Goal: Task Accomplishment & Management: Manage account settings

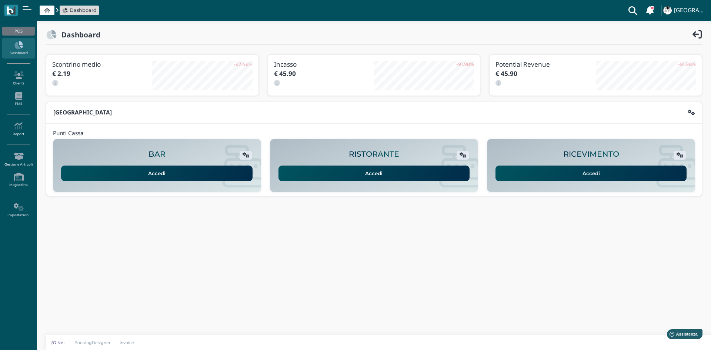
click at [557, 169] on link "Accedi" at bounding box center [591, 174] width 191 height 16
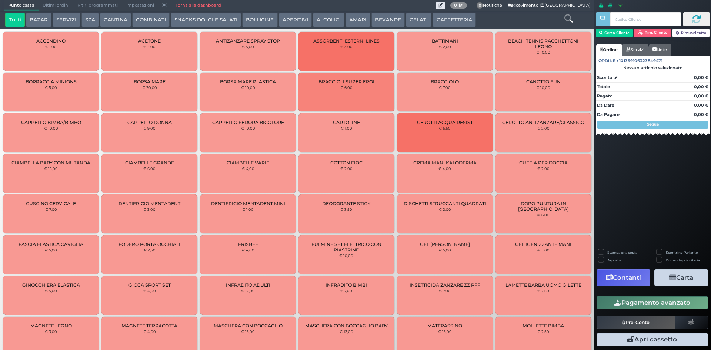
click at [56, 33] on div "ACCENDINO € 1,00" at bounding box center [51, 51] width 96 height 39
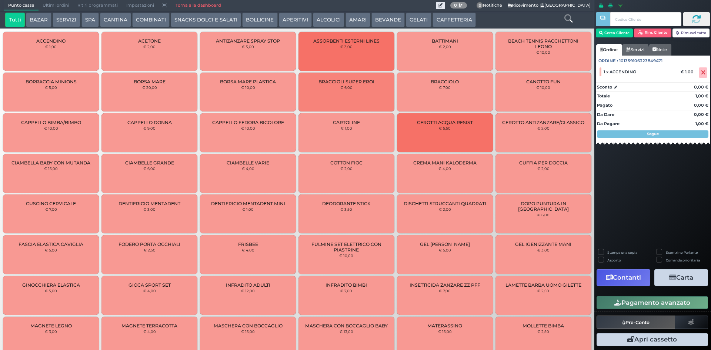
drag, startPoint x: 623, startPoint y: 305, endPoint x: 623, endPoint y: 299, distance: 5.9
click at [623, 306] on button "Pagamento avanzato" at bounding box center [652, 302] width 111 height 13
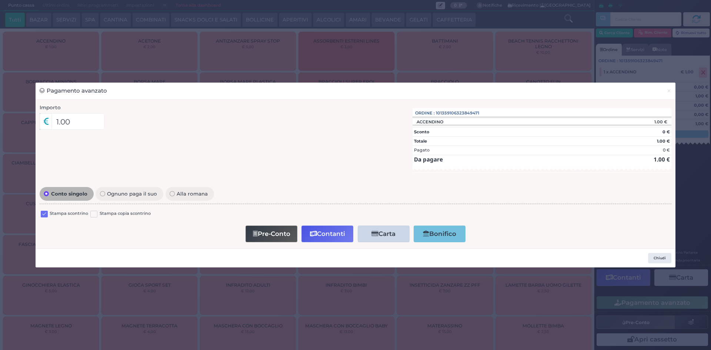
click at [66, 210] on div "Stampa scontrino Stampa copia scontrino" at bounding box center [356, 214] width 632 height 17
click at [48, 212] on div "Stampa scontrino" at bounding box center [64, 214] width 47 height 9
click at [46, 214] on label at bounding box center [44, 214] width 7 height 7
click at [0, 0] on input "checkbox" at bounding box center [0, 0] width 0 height 0
click at [270, 232] on button "Pre-Conto" at bounding box center [272, 234] width 52 height 17
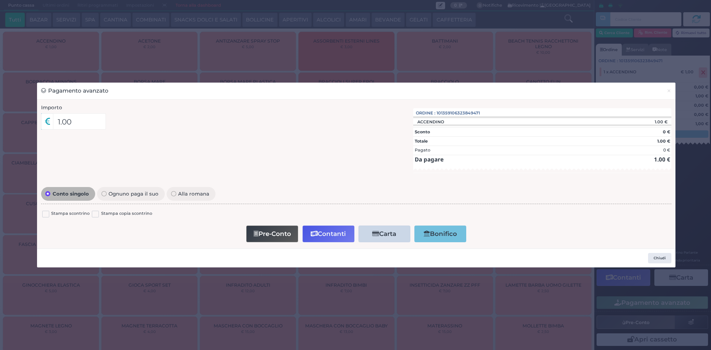
click at [286, 245] on div "Importo 1.00 Importo Totale 1.00 Quote 1 1" at bounding box center [356, 174] width 638 height 149
click at [284, 240] on button "Pre-Conto" at bounding box center [272, 234] width 52 height 17
click at [261, 243] on div "Pre-Conto Contanti Carta Addebito Card cliente Bonifico" at bounding box center [356, 233] width 623 height 21
click at [263, 238] on button "Pre-Conto" at bounding box center [272, 234] width 52 height 17
click at [654, 258] on button "Chiudi" at bounding box center [659, 258] width 23 height 10
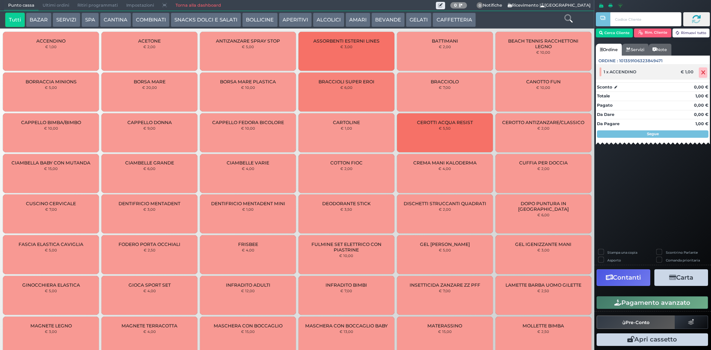
click at [704, 73] on icon at bounding box center [703, 73] width 4 height 0
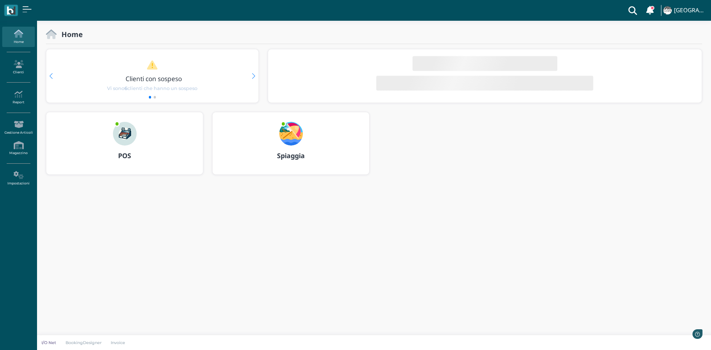
click at [129, 138] on img at bounding box center [125, 134] width 24 height 24
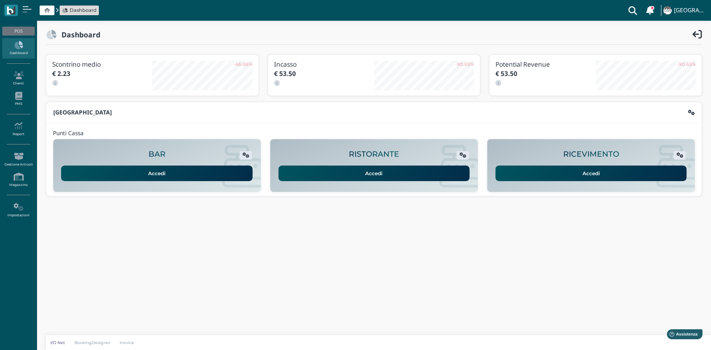
click at [538, 170] on link "Accedi" at bounding box center [591, 174] width 191 height 16
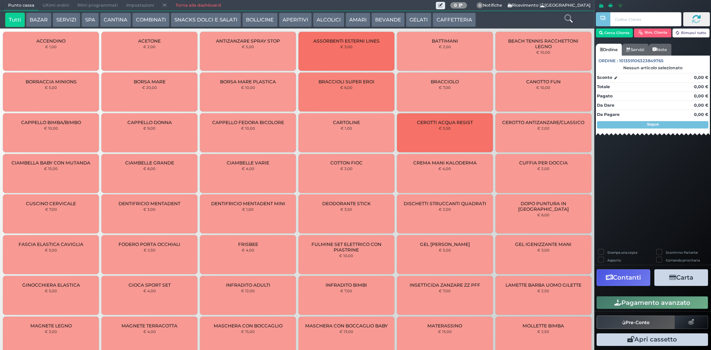
drag, startPoint x: 67, startPoint y: 47, endPoint x: 71, endPoint y: 50, distance: 5.3
click at [66, 47] on div "ACCENDINO € 1,00" at bounding box center [51, 51] width 96 height 39
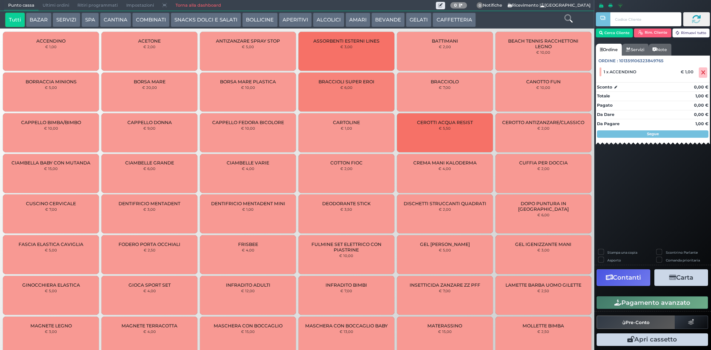
click at [634, 304] on button "Pagamento avanzato" at bounding box center [652, 302] width 111 height 13
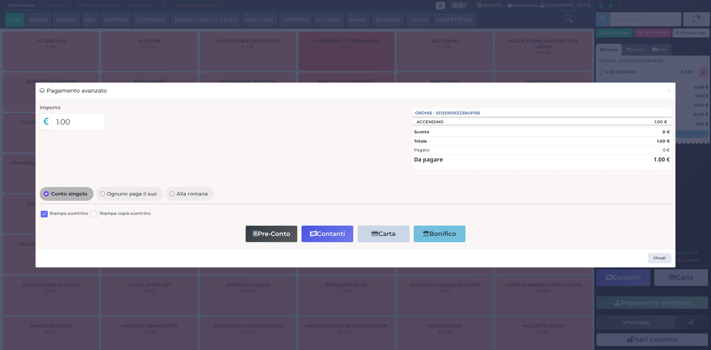
click at [55, 210] on label "Stampa scontrino" at bounding box center [69, 213] width 39 height 7
click at [48, 212] on div "Stampa scontrino" at bounding box center [64, 214] width 47 height 9
click at [46, 212] on label at bounding box center [44, 214] width 7 height 7
click at [0, 0] on input "checkbox" at bounding box center [0, 0] width 0 height 0
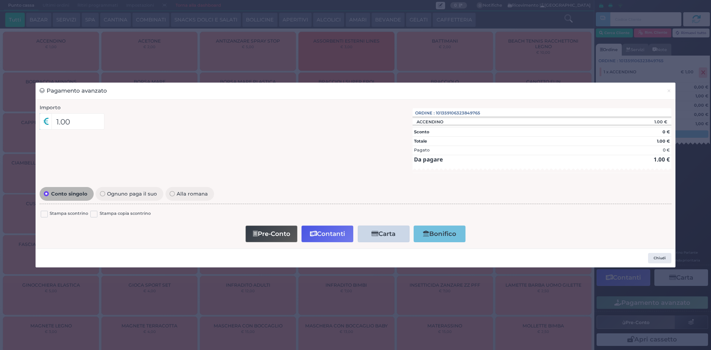
click at [271, 229] on button "Pre-Conto" at bounding box center [272, 234] width 52 height 17
click at [282, 232] on button "Pre-Conto" at bounding box center [272, 234] width 52 height 17
click at [667, 91] on span "×" at bounding box center [669, 91] width 5 height 8
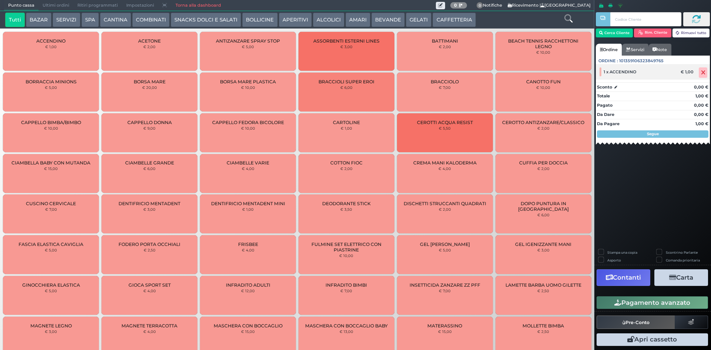
click at [699, 69] on span at bounding box center [703, 72] width 9 height 10
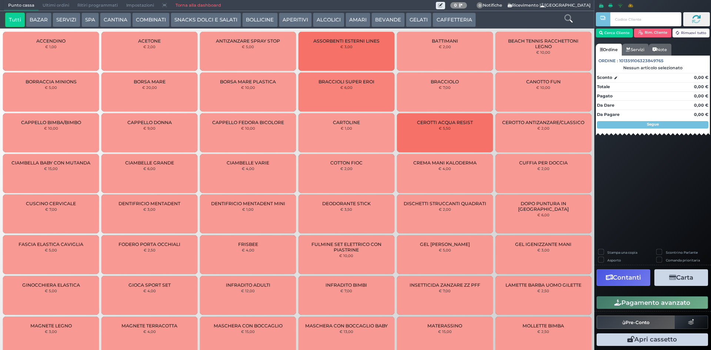
click at [66, 5] on span "Ultimi ordini" at bounding box center [56, 5] width 35 height 10
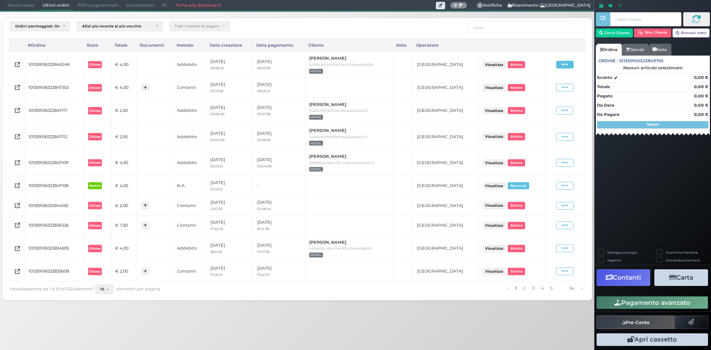
click at [561, 66] on span at bounding box center [564, 65] width 17 height 8
click at [553, 89] on span "Ristampa Pre-Conto" at bounding box center [548, 86] width 30 height 13
click at [569, 68] on span at bounding box center [564, 65] width 17 height 8
click at [551, 107] on span "Ristampa ricevuta" at bounding box center [548, 103] width 30 height 13
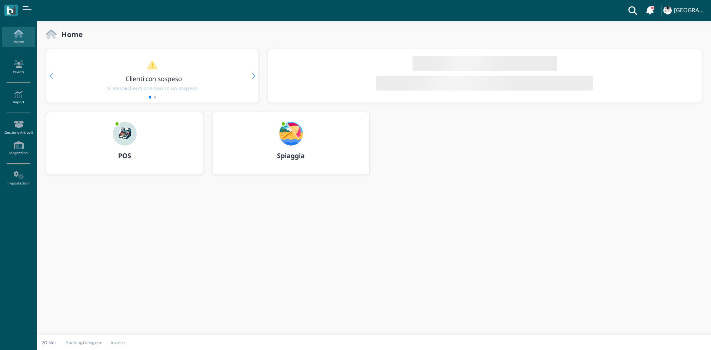
click at [154, 146] on div "POS" at bounding box center [124, 156] width 157 height 21
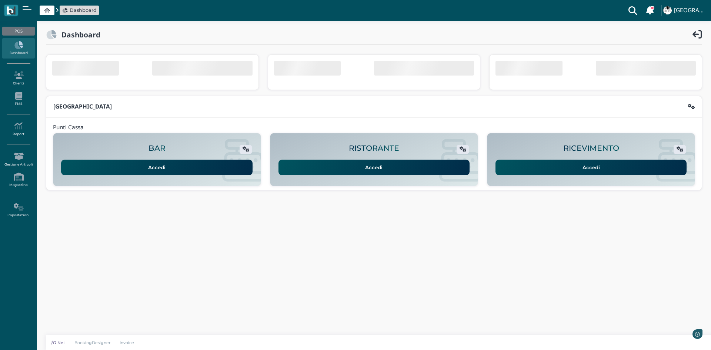
click at [579, 175] on link "Accedi" at bounding box center [591, 168] width 191 height 16
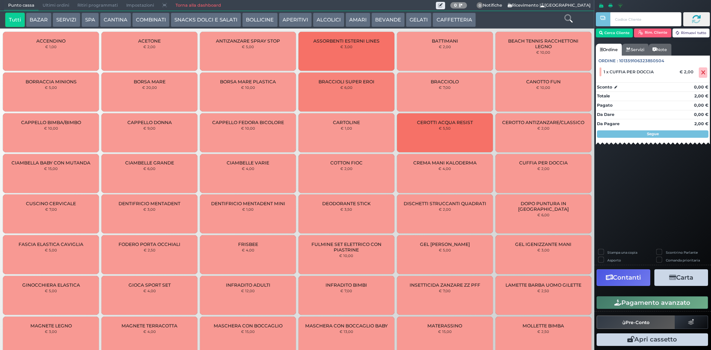
drag, startPoint x: 645, startPoint y: 301, endPoint x: 647, endPoint y: 297, distance: 4.7
click at [645, 301] on button "Pagamento avanzato" at bounding box center [652, 302] width 111 height 13
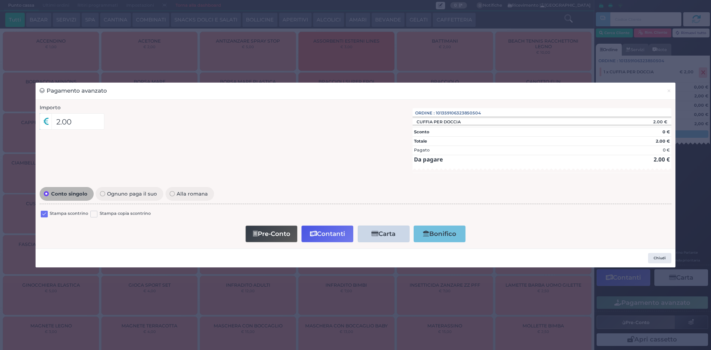
click at [67, 213] on label "Stampa scontrino" at bounding box center [69, 213] width 39 height 7
click at [44, 216] on label at bounding box center [44, 214] width 7 height 7
click at [0, 0] on input "checkbox" at bounding box center [0, 0] width 0 height 0
click at [286, 231] on button "Pre-Conto" at bounding box center [272, 234] width 52 height 17
click at [670, 91] on span "×" at bounding box center [669, 91] width 5 height 8
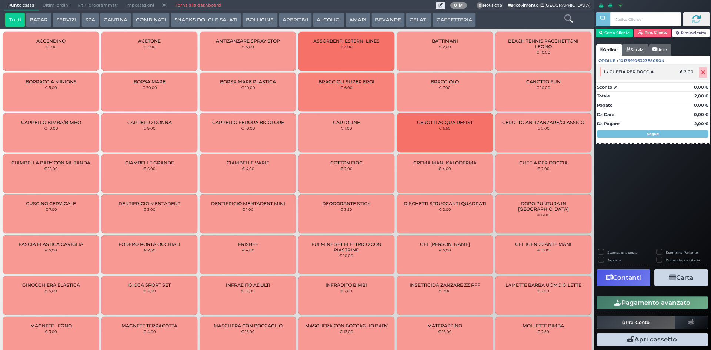
click at [701, 73] on icon at bounding box center [703, 73] width 4 height 0
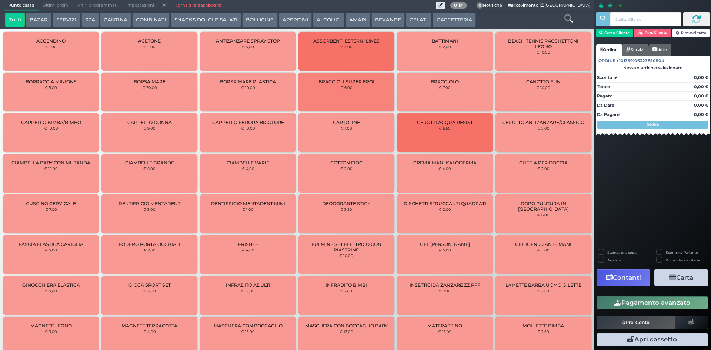
click at [193, 6] on link "Torna alla dashboard" at bounding box center [198, 5] width 54 height 10
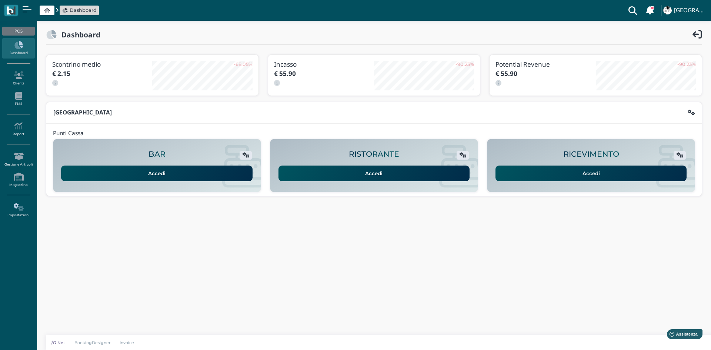
click at [9, 208] on icon at bounding box center [18, 207] width 32 height 8
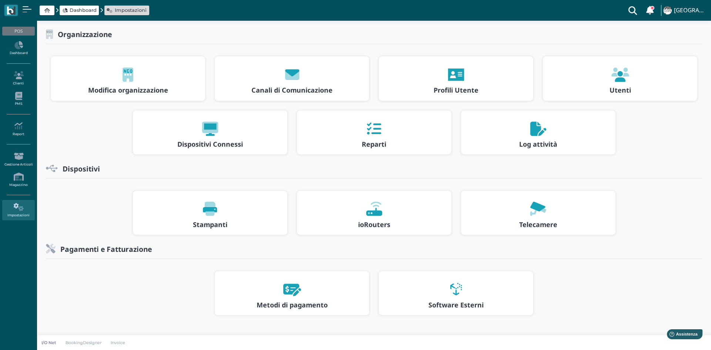
click at [381, 218] on div at bounding box center [373, 209] width 141 height 24
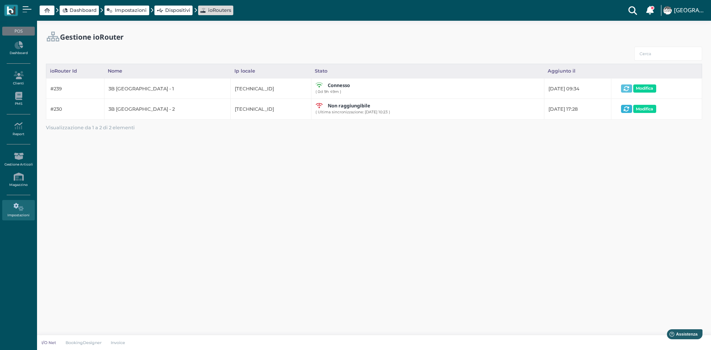
click at [624, 109] on icon "button" at bounding box center [627, 109] width 6 height 0
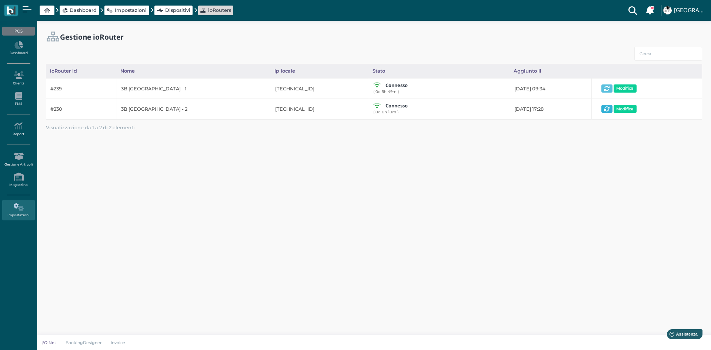
click at [604, 109] on icon "button" at bounding box center [607, 109] width 6 height 0
drag, startPoint x: 256, startPoint y: 111, endPoint x: 309, endPoint y: 111, distance: 53.3
click at [309, 111] on td "[TECHNICAL_ID]" at bounding box center [320, 109] width 98 height 20
copy td "[TECHNICAL_ID]"
click at [11, 220] on link "Impostazioni" at bounding box center [18, 210] width 32 height 20
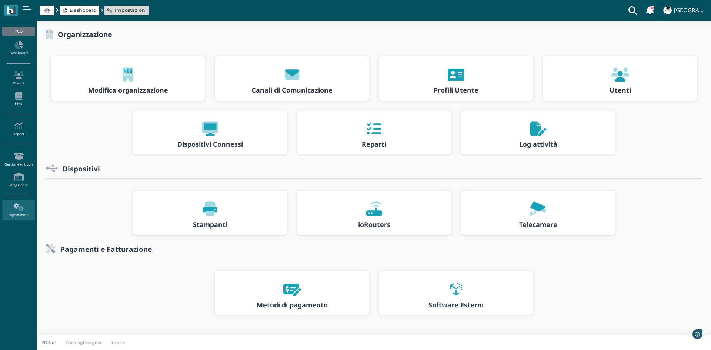
click at [160, 225] on h3 "Stampanti" at bounding box center [209, 224] width 141 height 7
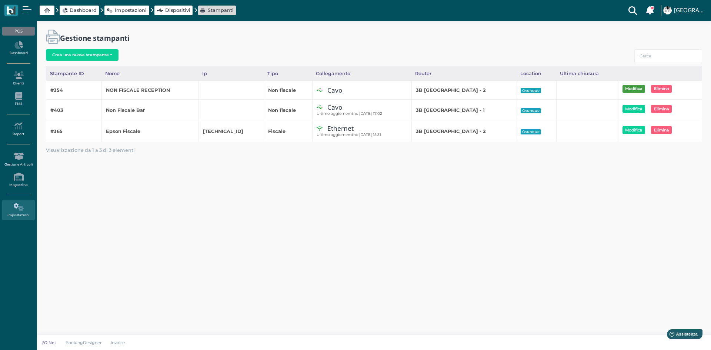
click at [628, 89] on button "Modifica" at bounding box center [634, 89] width 23 height 8
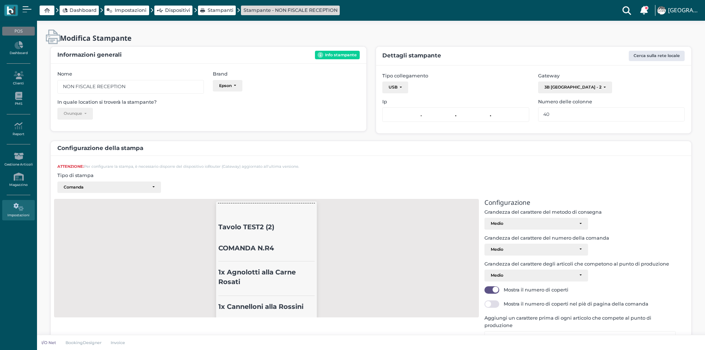
select select "2|2"
click at [142, 180] on div "Tipo di stampa Comanda Ordine Pre-conto Addebito / Card Cliente Ricarica Ticket…" at bounding box center [371, 182] width 637 height 21
click at [134, 189] on div "Comanda" at bounding box center [106, 187] width 85 height 5
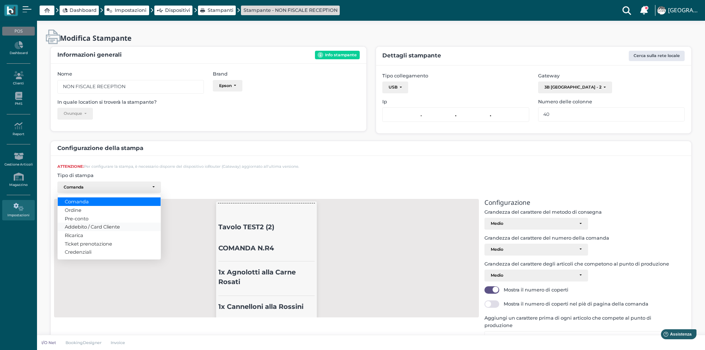
click at [97, 227] on span "Addebito / Card Cliente" at bounding box center [92, 227] width 55 height 6
select select "debitReceipt"
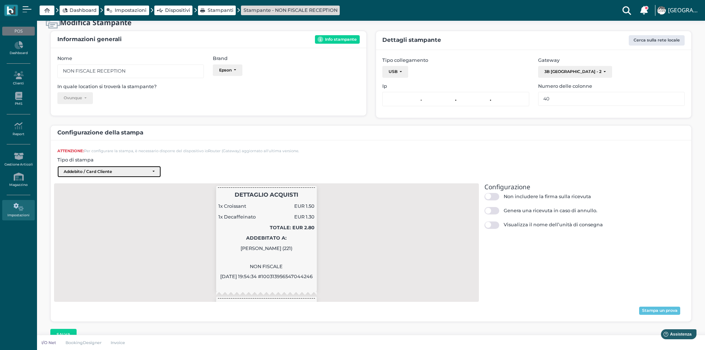
scroll to position [26, 0]
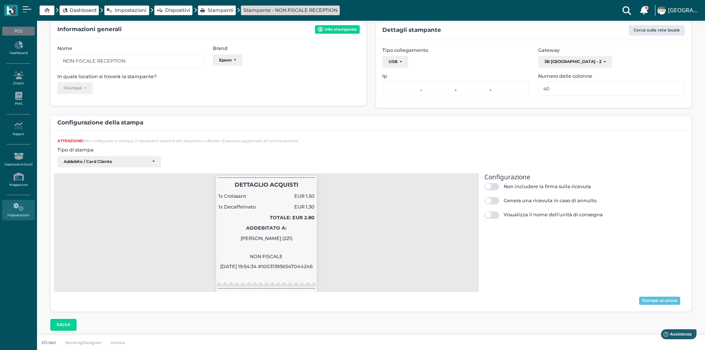
click at [660, 291] on div "Configurazione Non includere la firma sulla ricevuta Genera una ricevuta in cas…" at bounding box center [580, 234] width 209 height 123
click at [660, 299] on button "Stampa un prova" at bounding box center [660, 301] width 41 height 8
click at [661, 301] on button "Stampa un prova" at bounding box center [660, 301] width 41 height 8
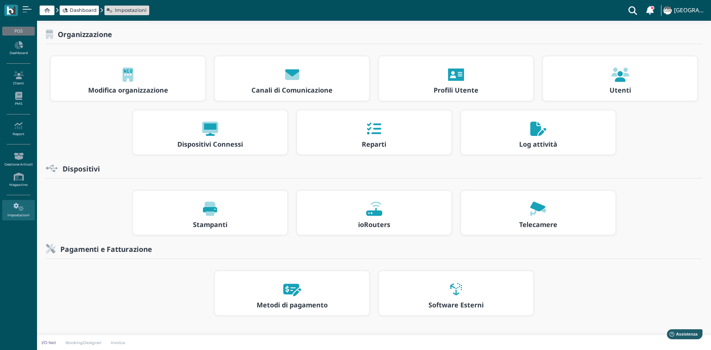
click at [392, 221] on h3 "ioRouters" at bounding box center [373, 224] width 141 height 7
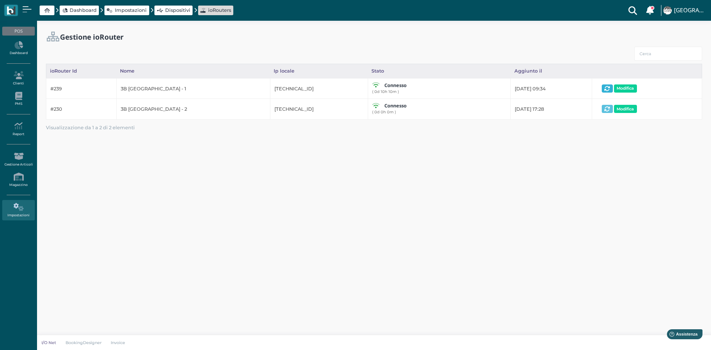
click at [602, 86] on button "button" at bounding box center [607, 88] width 11 height 8
click at [602, 109] on button "button" at bounding box center [607, 109] width 11 height 8
